Goal: Answer question/provide support: Share knowledge or assist other users

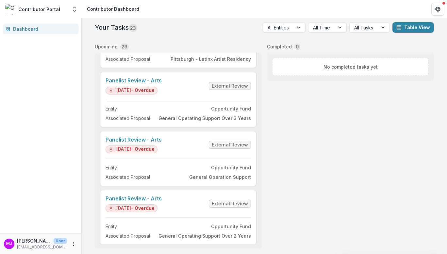
scroll to position [1067, 0]
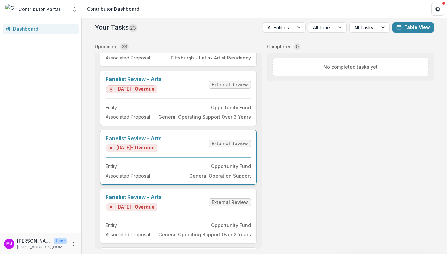
click at [160, 136] on link "Panelist Review - Arts" at bounding box center [134, 138] width 56 height 6
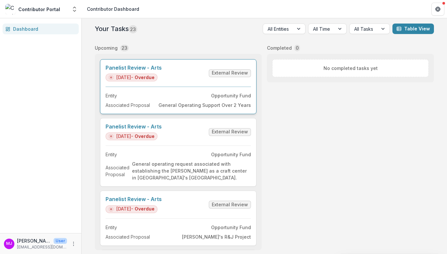
click at [157, 65] on link "Panelist Review - Arts" at bounding box center [134, 68] width 56 height 6
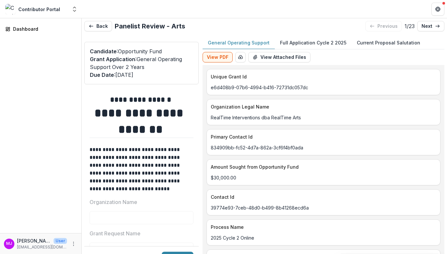
click at [306, 41] on p "Full Application Cycle 2 2025" at bounding box center [313, 42] width 66 height 7
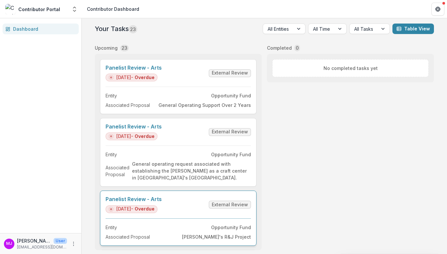
click at [156, 198] on link "Panelist Review - Arts" at bounding box center [134, 199] width 56 height 6
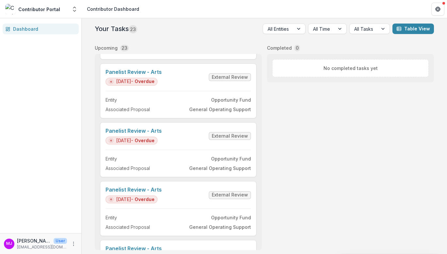
scroll to position [187, 0]
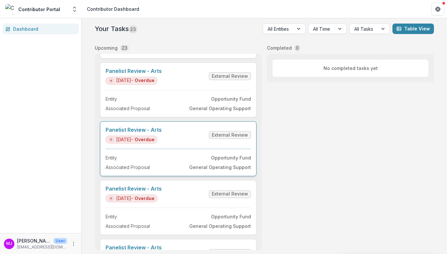
click at [141, 128] on link "Panelist Review - Arts" at bounding box center [134, 130] width 56 height 6
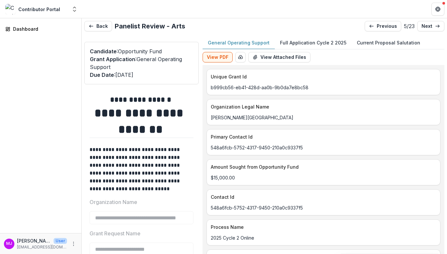
click at [319, 39] on button "Full Application Cycle 2 2025" at bounding box center [313, 43] width 77 height 13
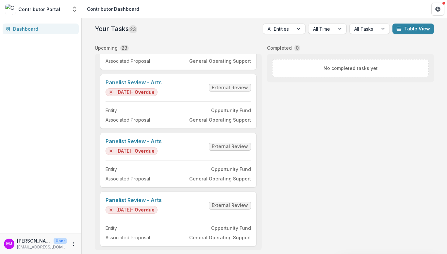
scroll to position [238, 0]
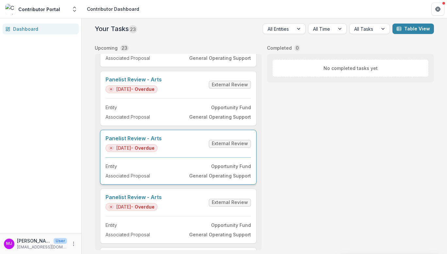
click at [129, 137] on link "Panelist Review - Arts" at bounding box center [134, 138] width 56 height 6
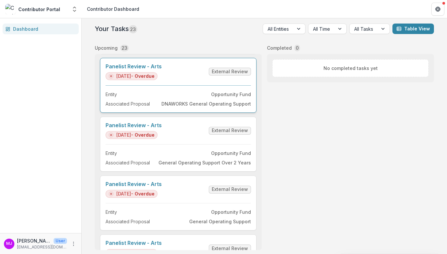
scroll to position [606, 0]
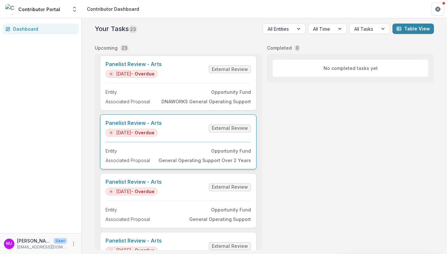
click at [145, 121] on link "Panelist Review - Arts" at bounding box center [134, 123] width 56 height 6
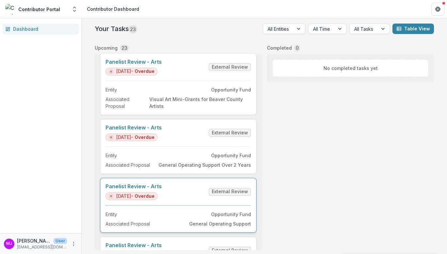
scroll to position [844, 0]
click at [156, 185] on link "Panelist Review - Arts" at bounding box center [134, 186] width 56 height 6
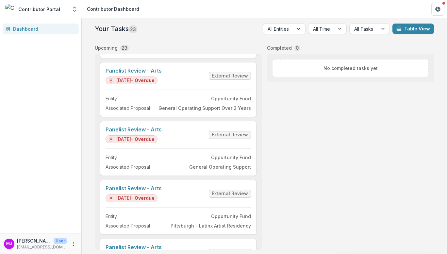
scroll to position [1190, 0]
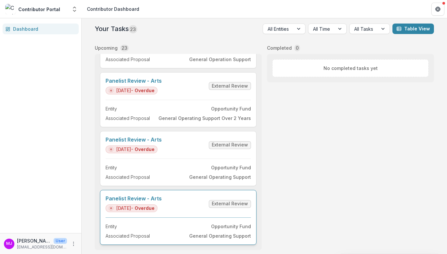
click at [147, 195] on link "Panelist Review - Arts" at bounding box center [134, 198] width 56 height 6
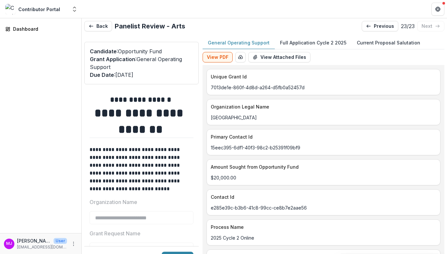
click at [304, 42] on p "Full Application Cycle 2 2025" at bounding box center [313, 42] width 66 height 7
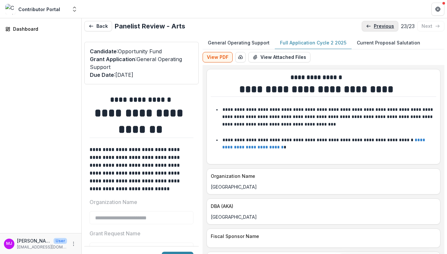
click at [383, 26] on p "previous" at bounding box center [384, 27] width 20 height 6
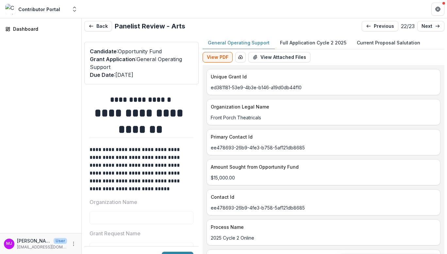
click at [306, 44] on p "Full Application Cycle 2 2025" at bounding box center [313, 42] width 66 height 7
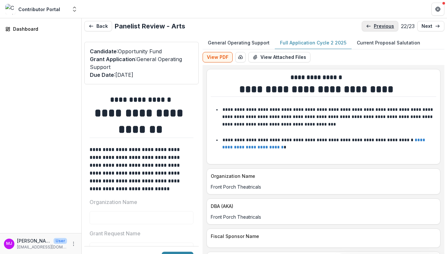
click at [378, 28] on p "previous" at bounding box center [384, 27] width 20 height 6
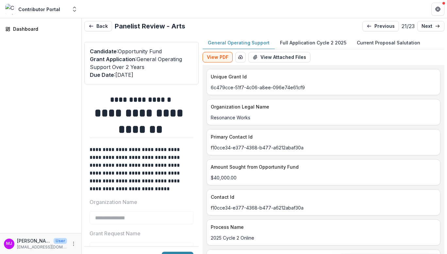
click at [308, 42] on p "Full Application Cycle 2 2025" at bounding box center [313, 42] width 66 height 7
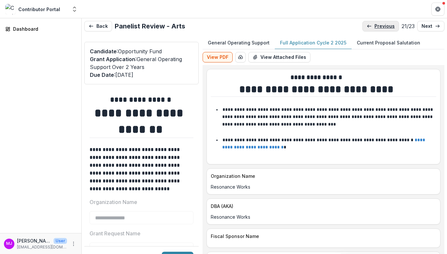
click at [380, 26] on p "previous" at bounding box center [384, 27] width 20 height 6
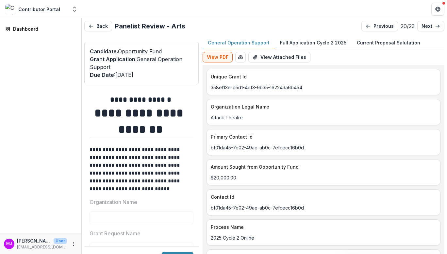
click at [319, 41] on p "Full Application Cycle 2 2025" at bounding box center [313, 42] width 66 height 7
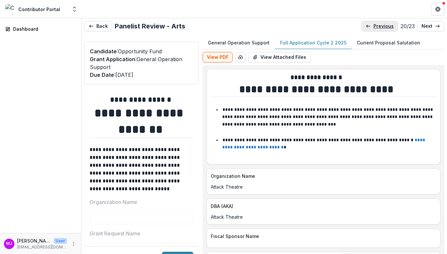
click at [373, 26] on p "previous" at bounding box center [383, 27] width 20 height 6
